Goal: Transaction & Acquisition: Purchase product/service

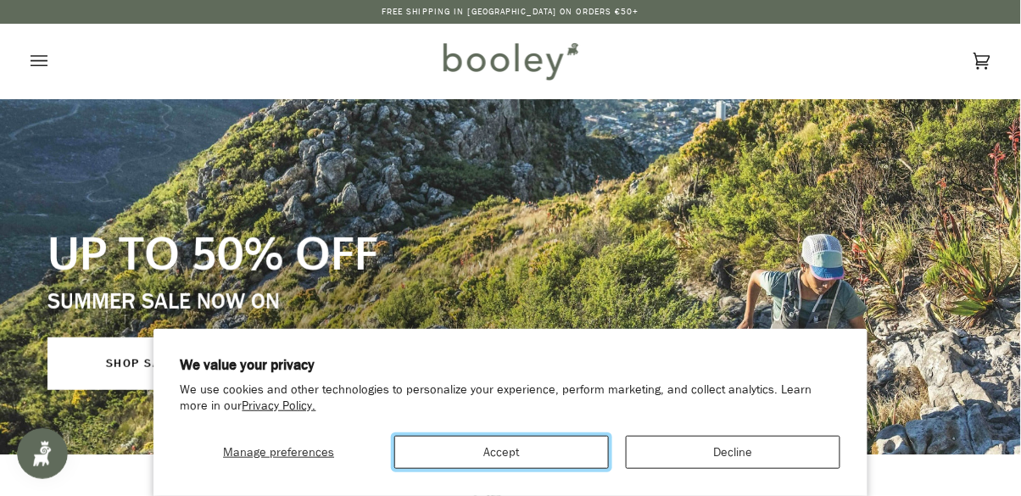
click at [525, 453] on button "Accept" at bounding box center [501, 452] width 215 height 33
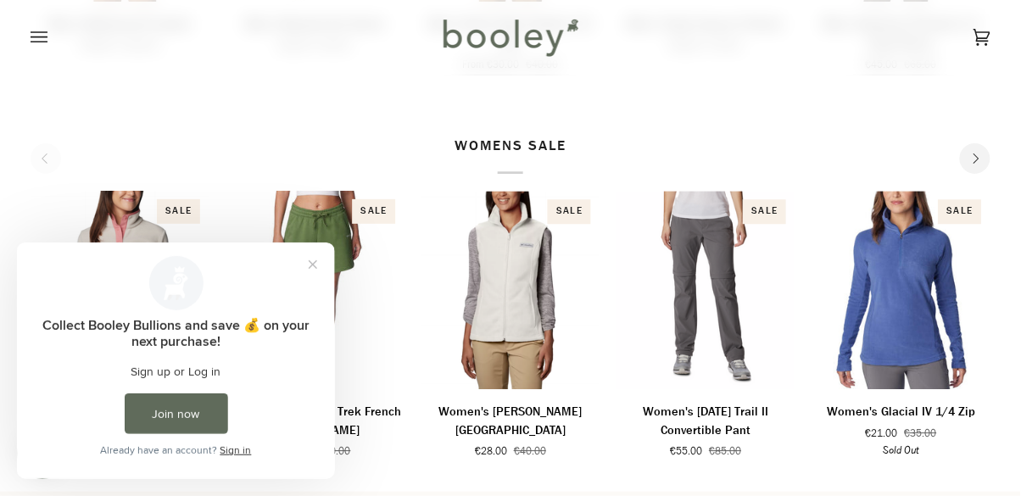
scroll to position [857, 0]
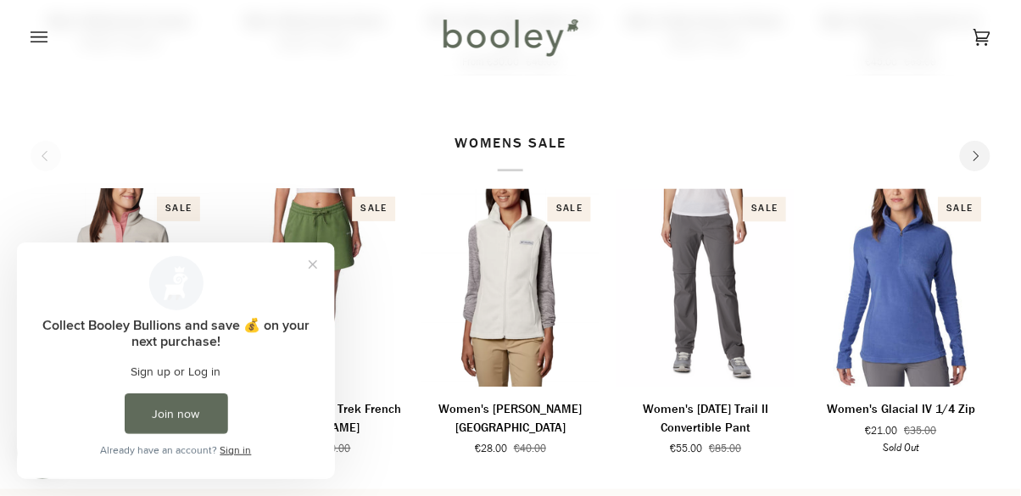
click at [315, 268] on button "Close prompt" at bounding box center [312, 264] width 31 height 31
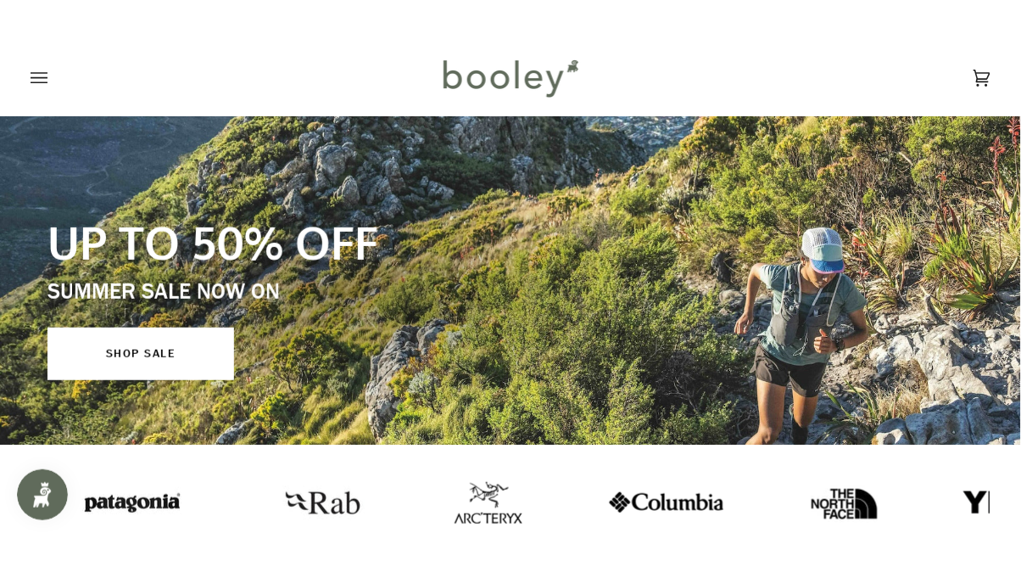
scroll to position [47, 0]
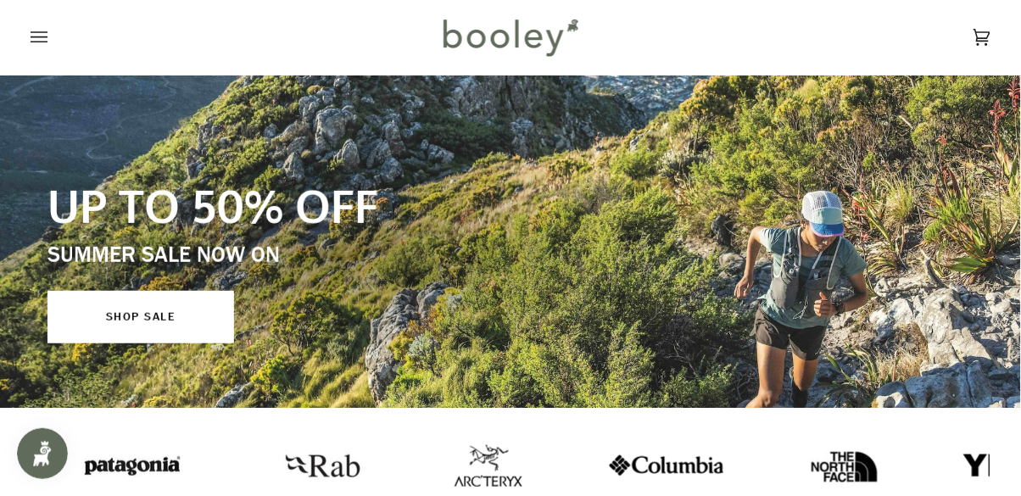
click at [38, 37] on icon "Open menu" at bounding box center [39, 37] width 17 height 25
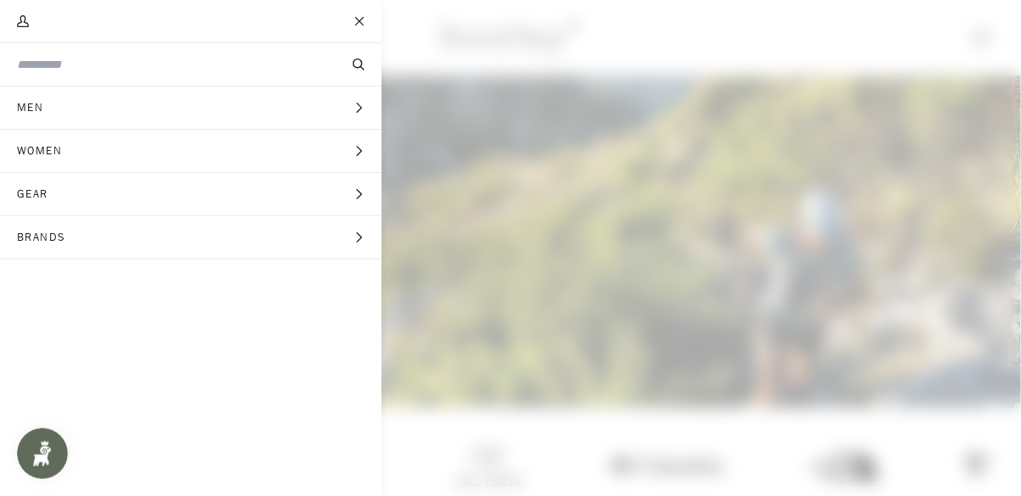
click at [42, 192] on span "Gear" at bounding box center [38, 194] width 77 height 42
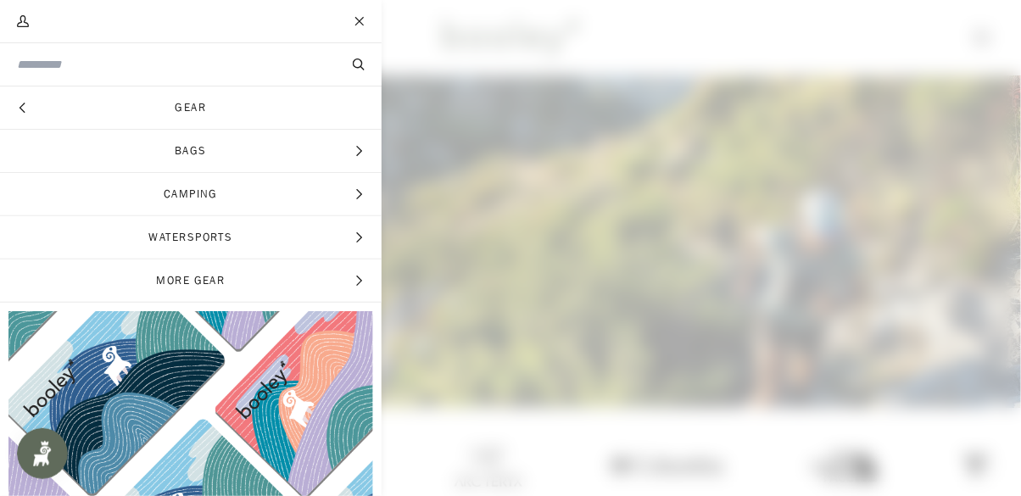
click at [363, 150] on icon "Main menu" at bounding box center [359, 151] width 11 height 11
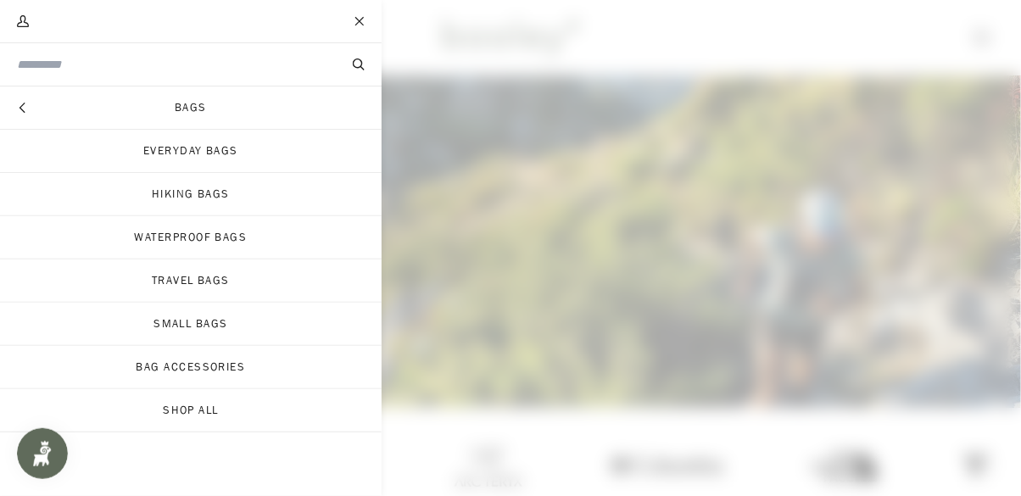
click at [218, 281] on link "Travel Bags" at bounding box center [191, 281] width 382 height 42
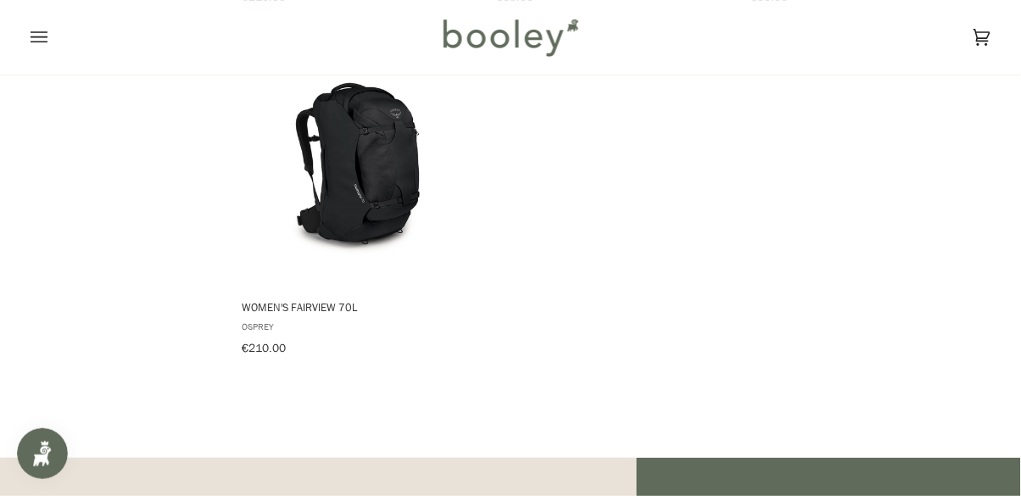
scroll to position [2065, 0]
